Goal: Transaction & Acquisition: Book appointment/travel/reservation

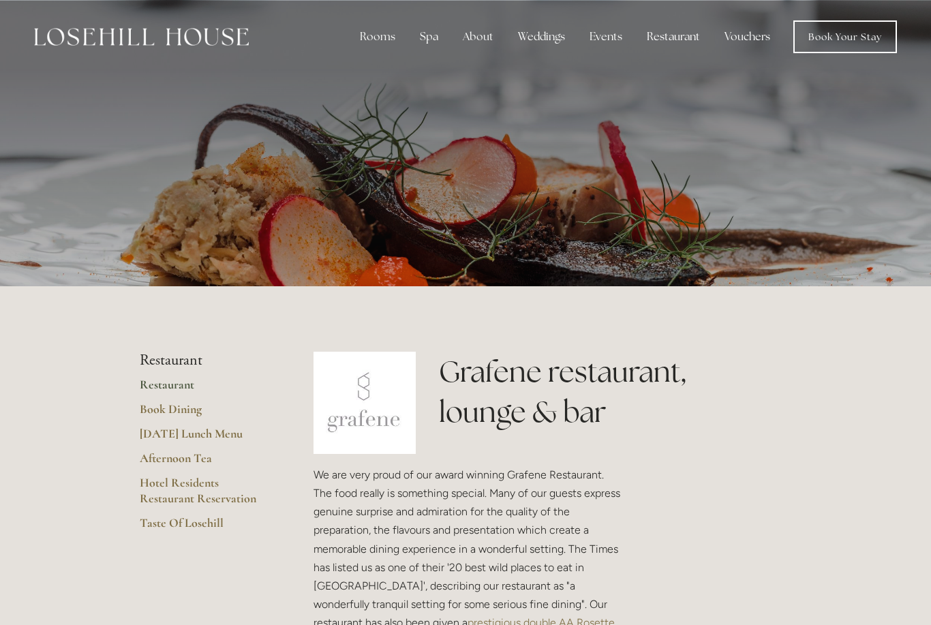
click at [672, 39] on div "Restaurant" at bounding box center [673, 36] width 75 height 27
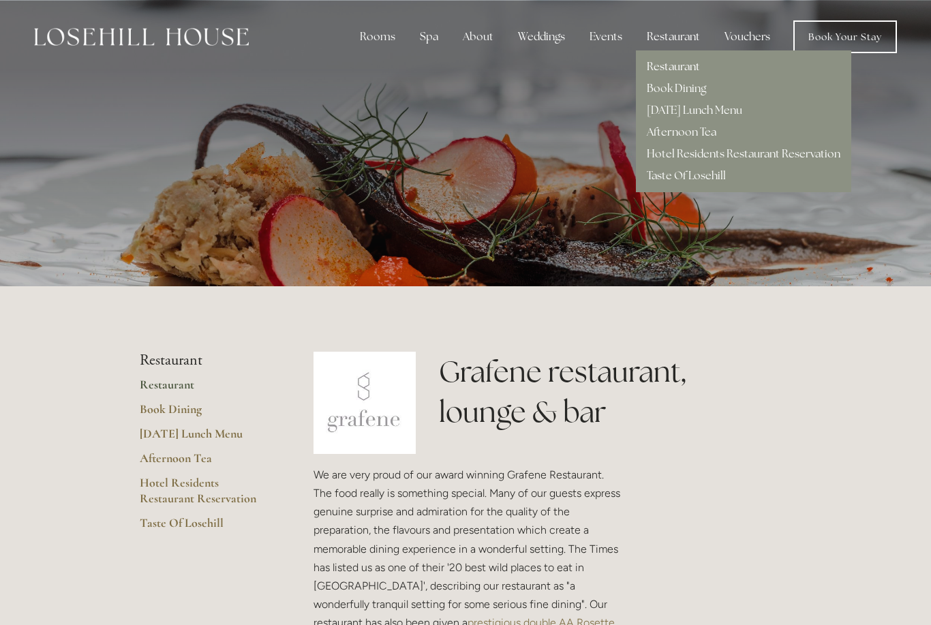
click at [724, 117] on link "[DATE] Lunch Menu" at bounding box center [694, 110] width 95 height 14
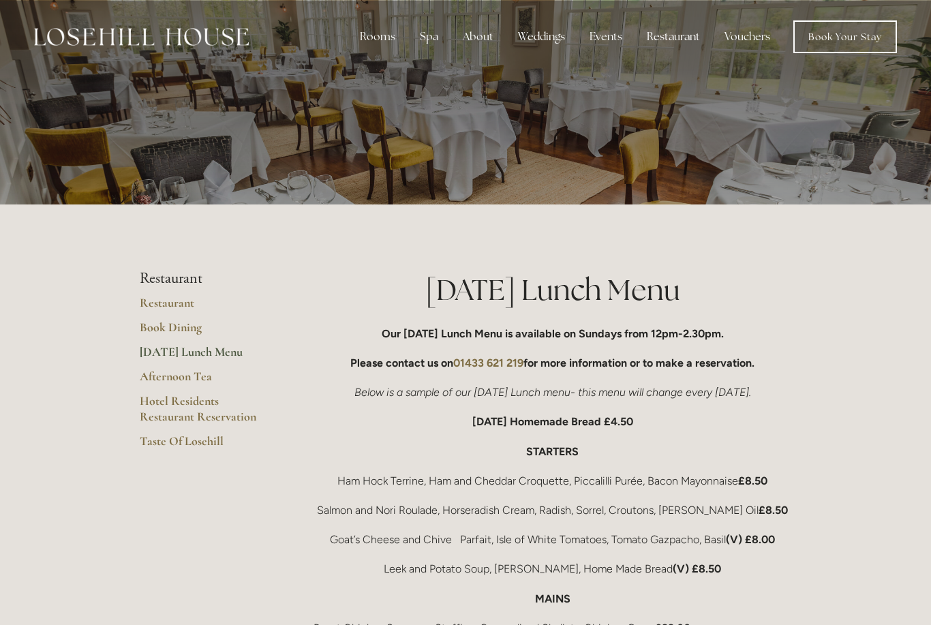
click at [247, 414] on link "Hotel Residents Restaurant Reservation" at bounding box center [205, 413] width 130 height 40
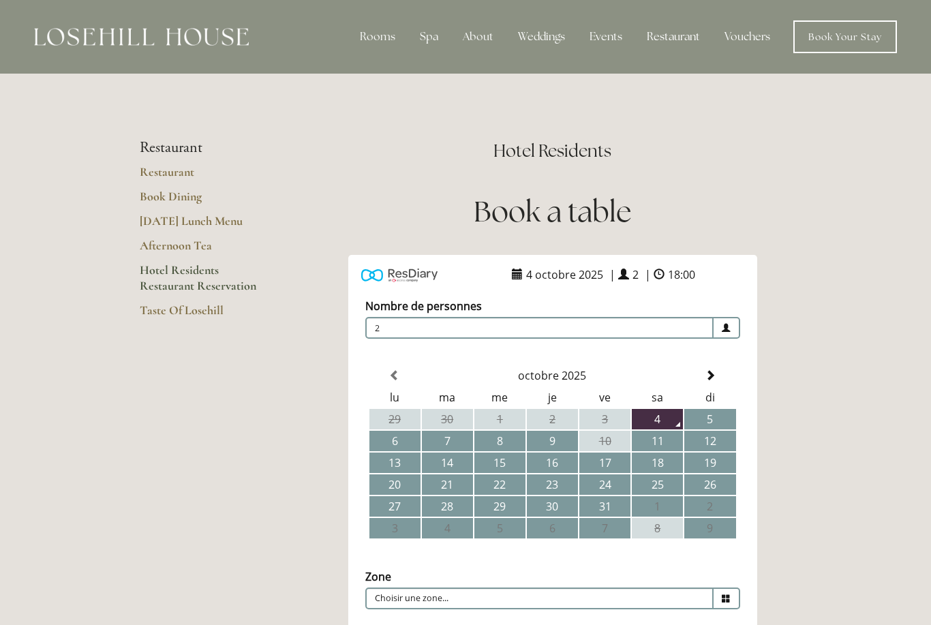
click at [663, 25] on div "Restaurant" at bounding box center [673, 36] width 75 height 27
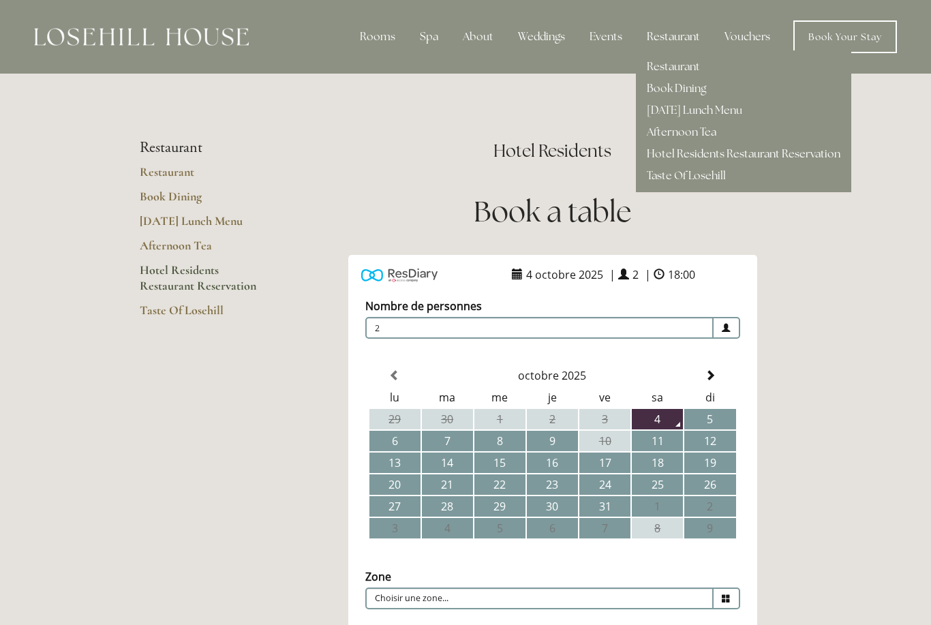
click at [689, 94] on link "Book Dining" at bounding box center [676, 88] width 59 height 14
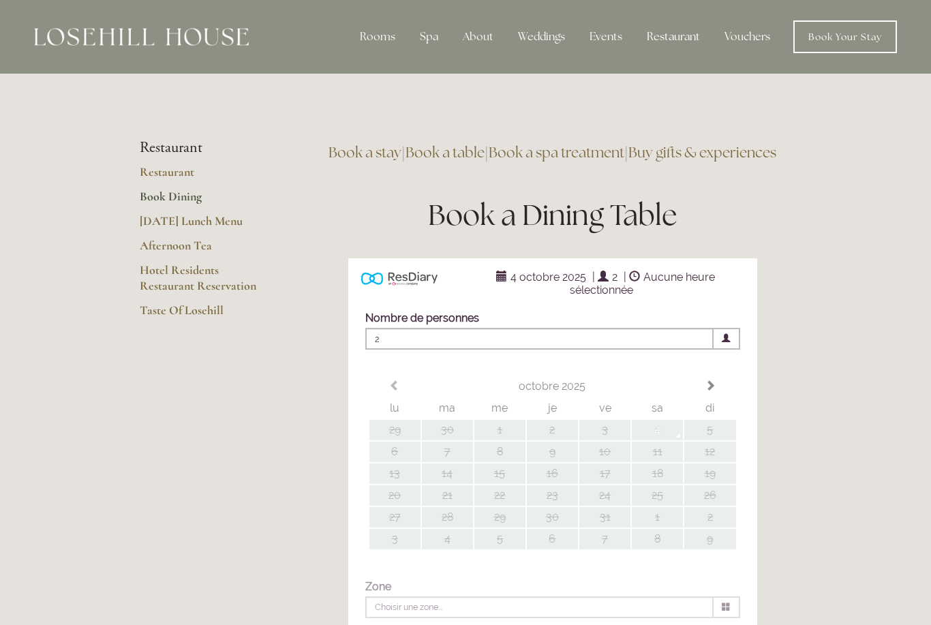
type input "Toutes les Zones"
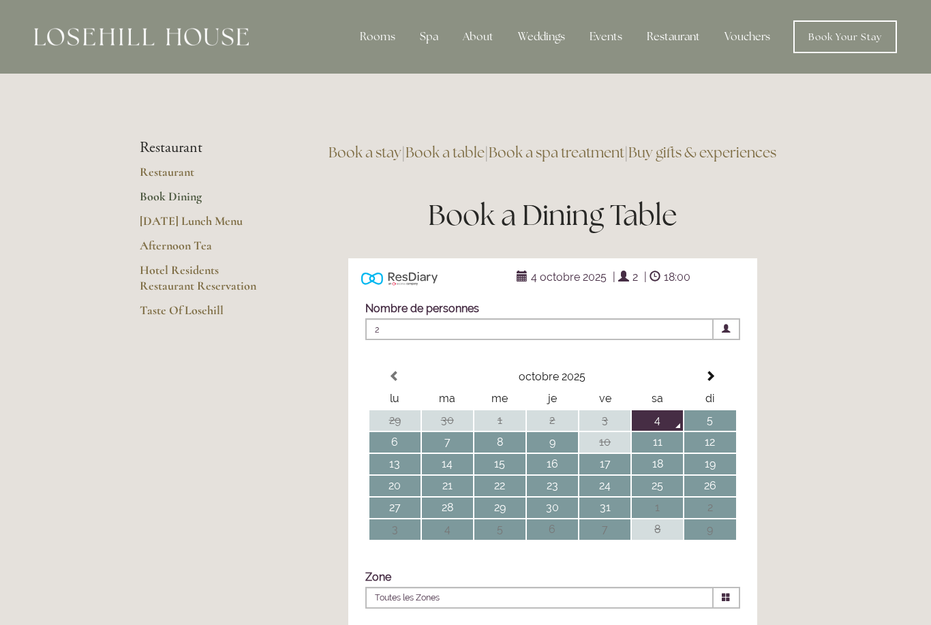
click at [711, 431] on td "5" at bounding box center [709, 420] width 51 height 20
click at [673, 287] on span "18:00" at bounding box center [676, 277] width 33 height 20
click at [678, 287] on span "18:00" at bounding box center [676, 277] width 33 height 20
click at [675, 287] on span "18:00" at bounding box center [676, 277] width 33 height 20
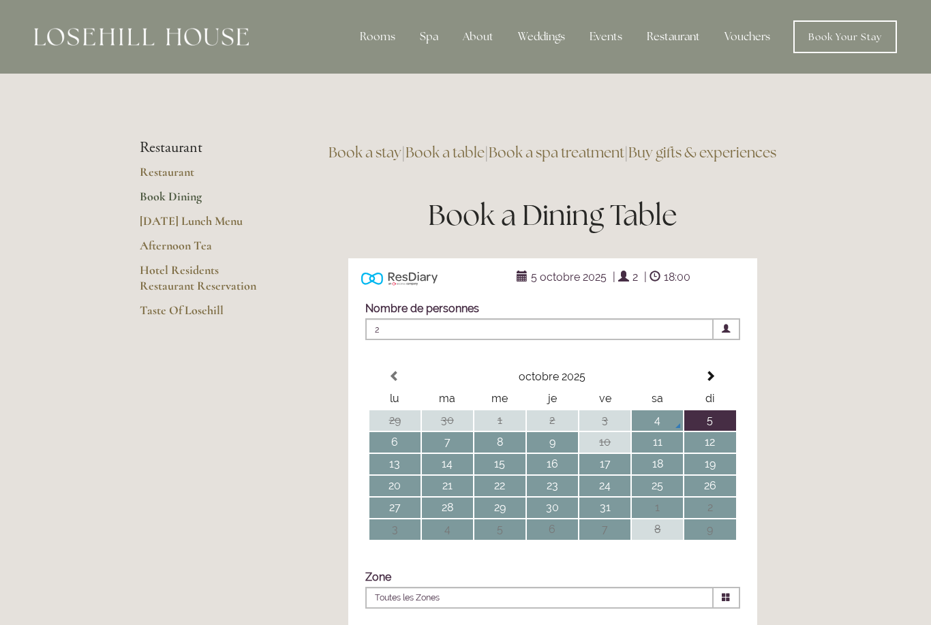
click at [675, 287] on span "18:00" at bounding box center [676, 277] width 33 height 20
click at [467, 156] on link "Book a table" at bounding box center [444, 152] width 79 height 18
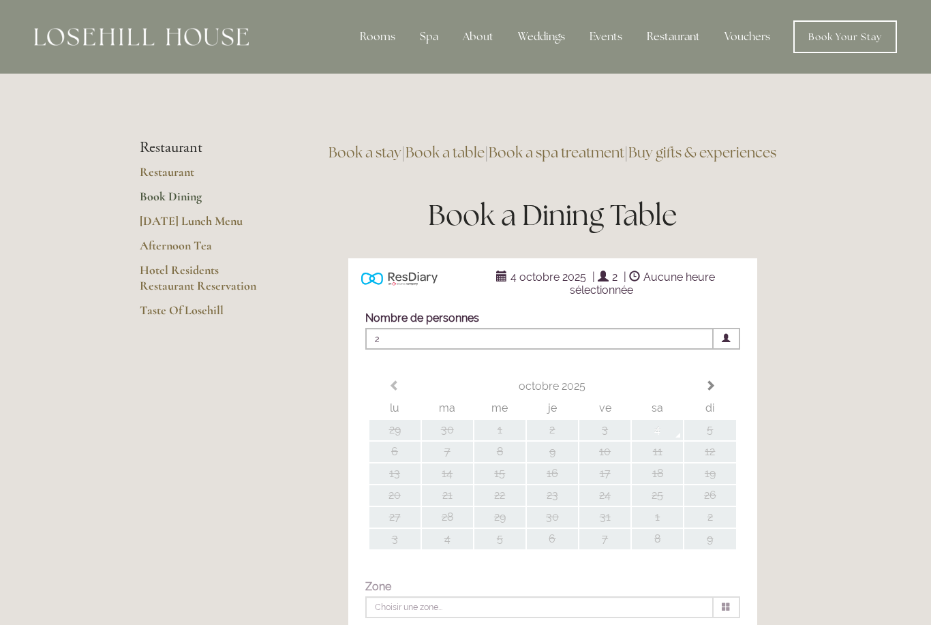
type input "Toutes les Zones"
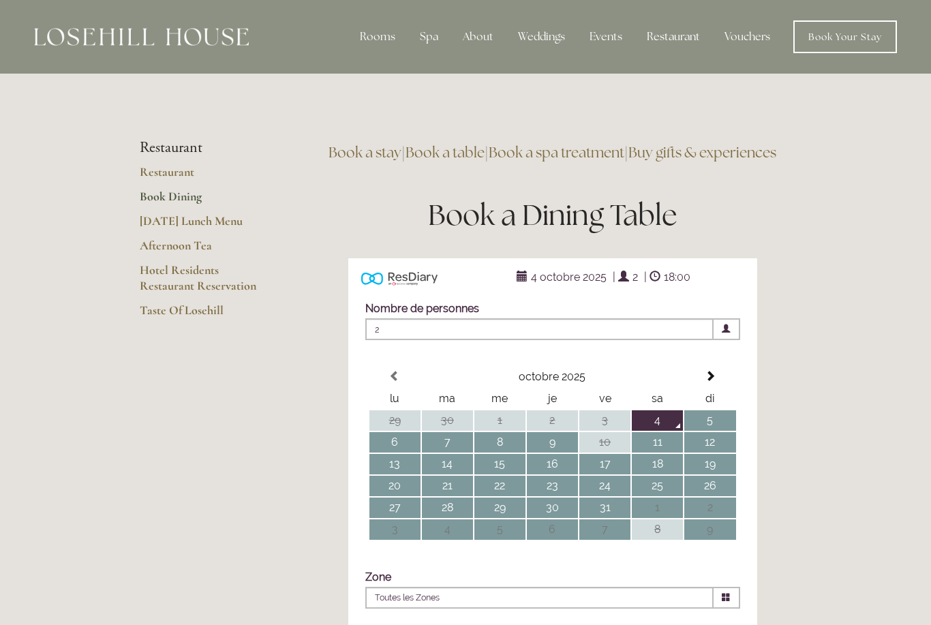
click at [722, 333] on span at bounding box center [726, 328] width 9 height 9
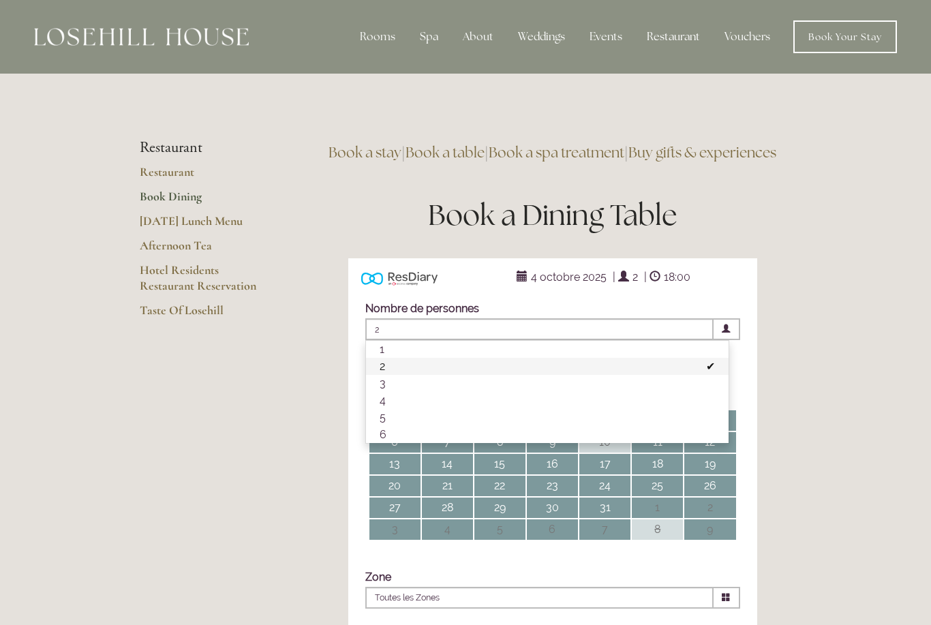
click at [569, 375] on li "2" at bounding box center [547, 366] width 363 height 17
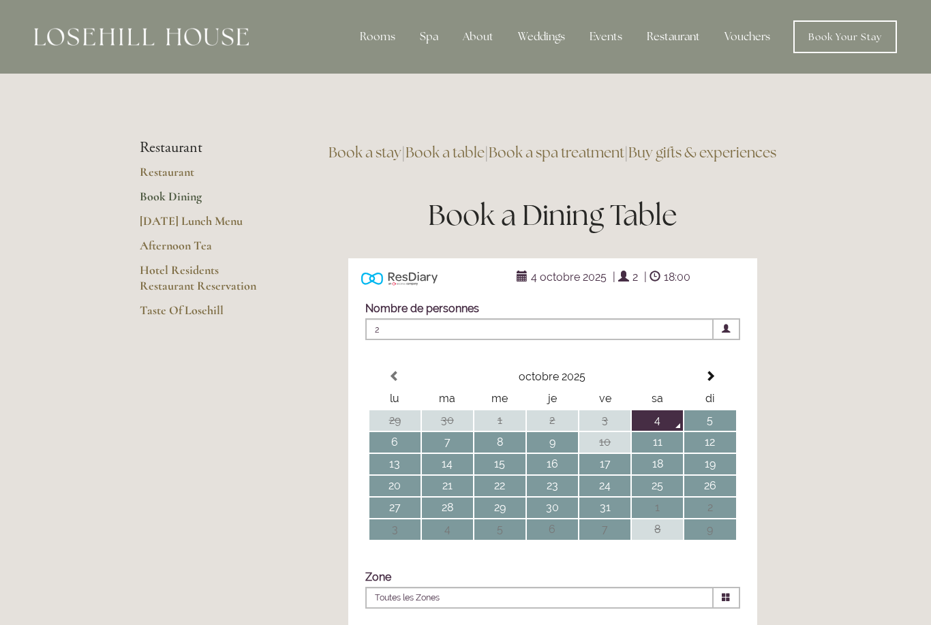
click at [664, 287] on span "18:00" at bounding box center [676, 277] width 33 height 20
click at [672, 287] on span "18:00" at bounding box center [676, 277] width 33 height 20
click at [691, 287] on span "18:00" at bounding box center [676, 277] width 33 height 20
click at [684, 287] on span "18:00" at bounding box center [676, 277] width 33 height 20
